Goal: Obtain resource: Obtain resource

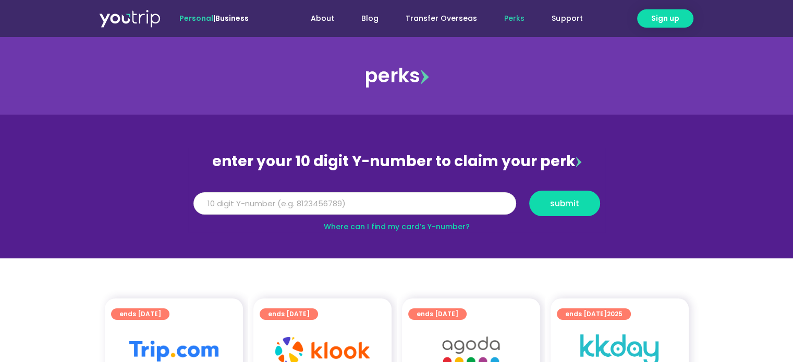
click at [280, 201] on input "Y Number" at bounding box center [354, 203] width 323 height 23
click at [560, 200] on span "submit" at bounding box center [564, 204] width 29 height 8
drag, startPoint x: 275, startPoint y: 202, endPoint x: 170, endPoint y: 208, distance: 105.5
click at [178, 204] on section "enter your 10 digit Y-number to claim your perk Y Number [CREDIT_CARD_NUMBER] s…" at bounding box center [396, 187] width 793 height 144
type input "8137360814"
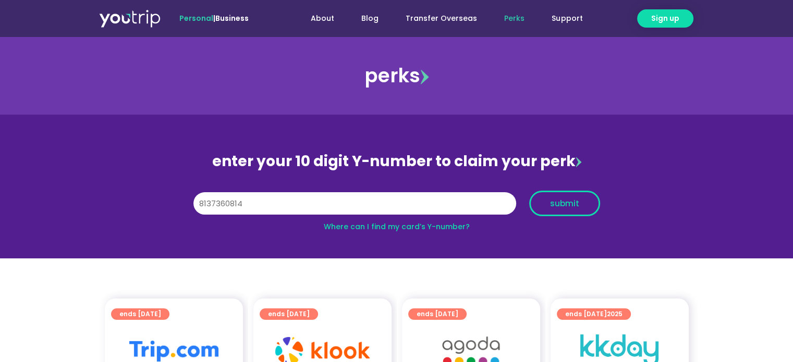
click at [552, 202] on span "submit" at bounding box center [564, 204] width 29 height 8
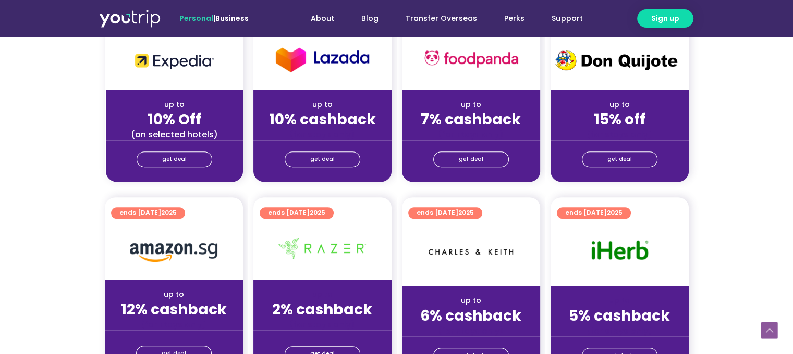
scroll to position [573, 0]
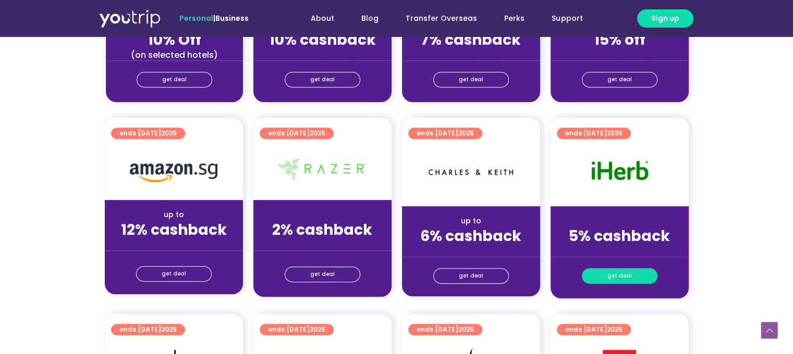
click at [626, 275] on span "get deal" at bounding box center [619, 276] width 25 height 15
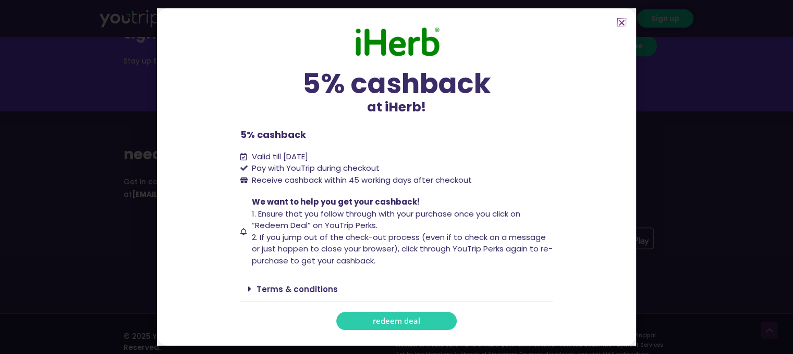
scroll to position [1339, 0]
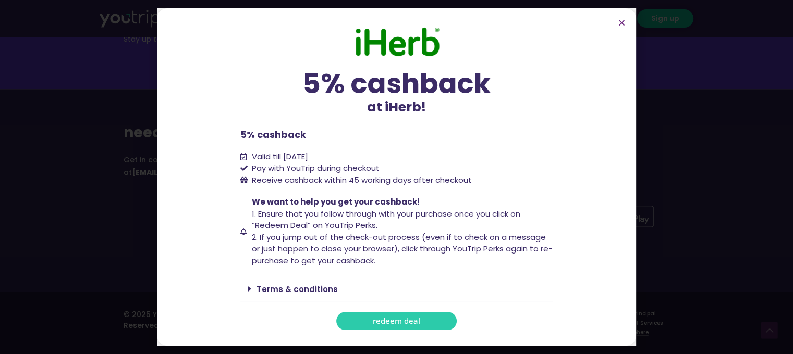
click at [403, 325] on span "redeem deal" at bounding box center [396, 321] width 47 height 8
